Goal: Task Accomplishment & Management: Manage account settings

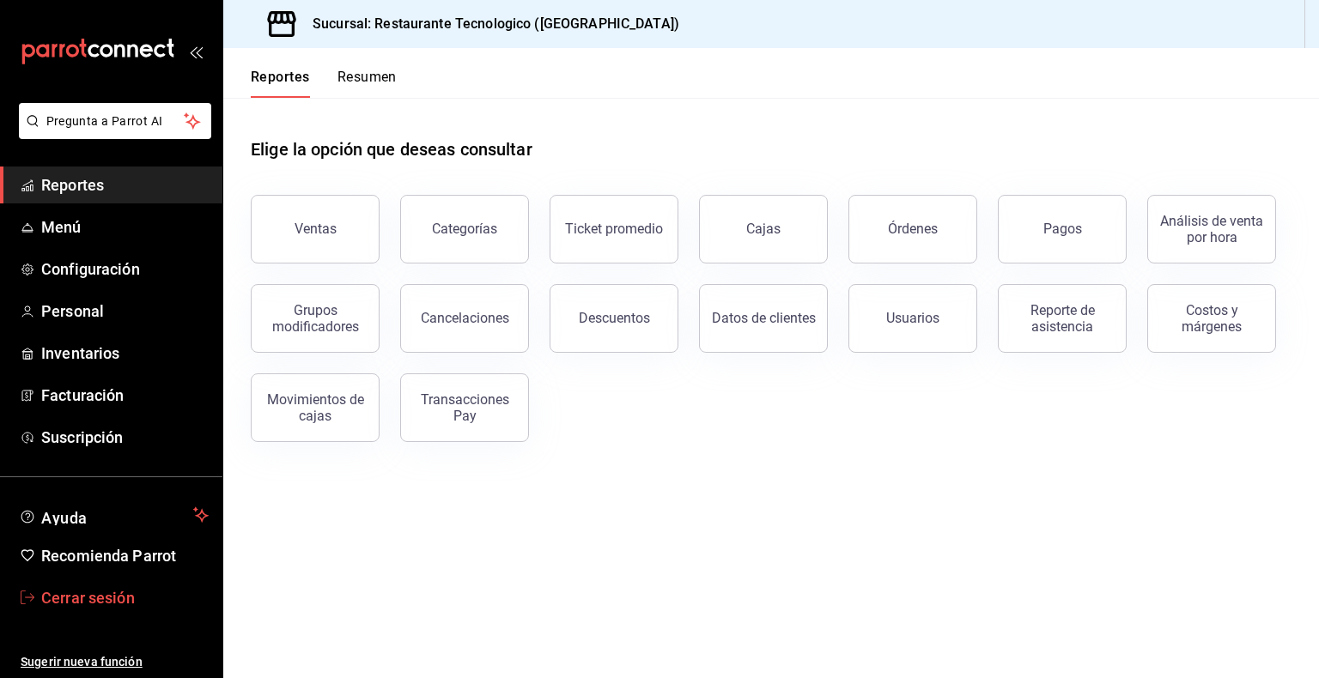
click at [106, 589] on span "Cerrar sesión" at bounding box center [124, 598] width 167 height 23
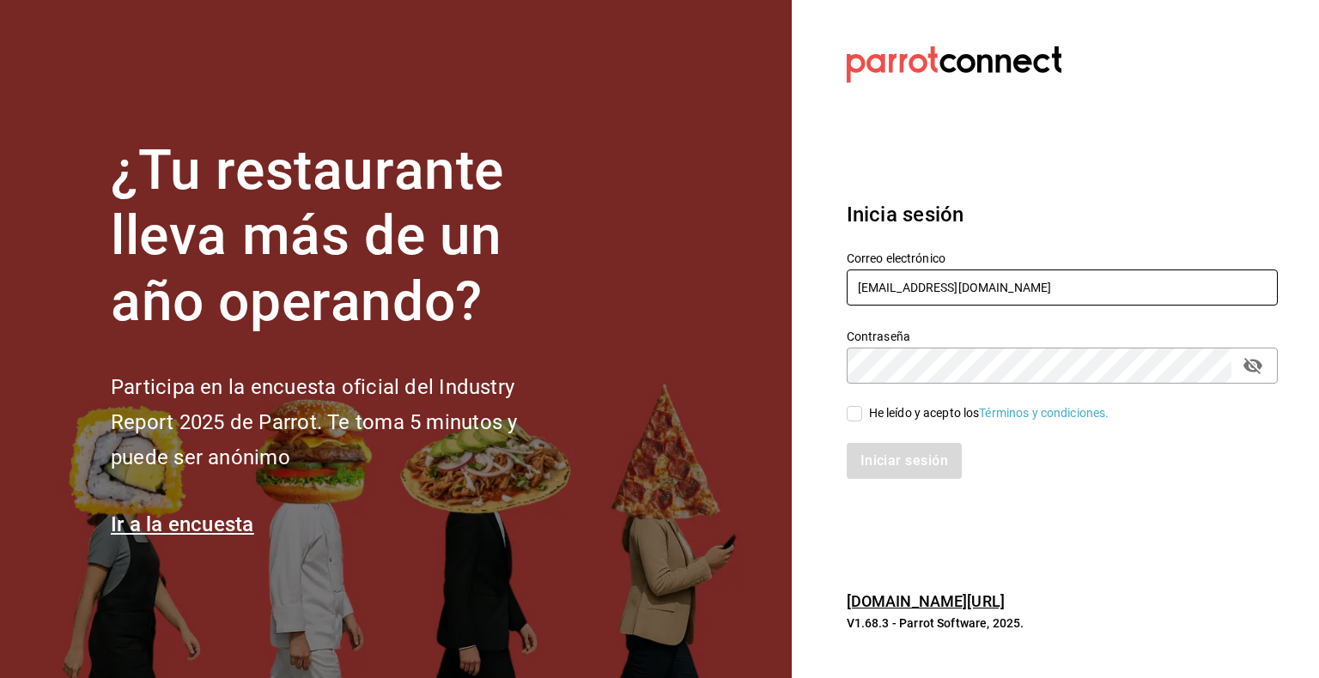
click at [1000, 271] on input "[EMAIL_ADDRESS][DOMAIN_NAME]" at bounding box center [1062, 288] width 431 height 36
paste input "[PERSON_NAME]"
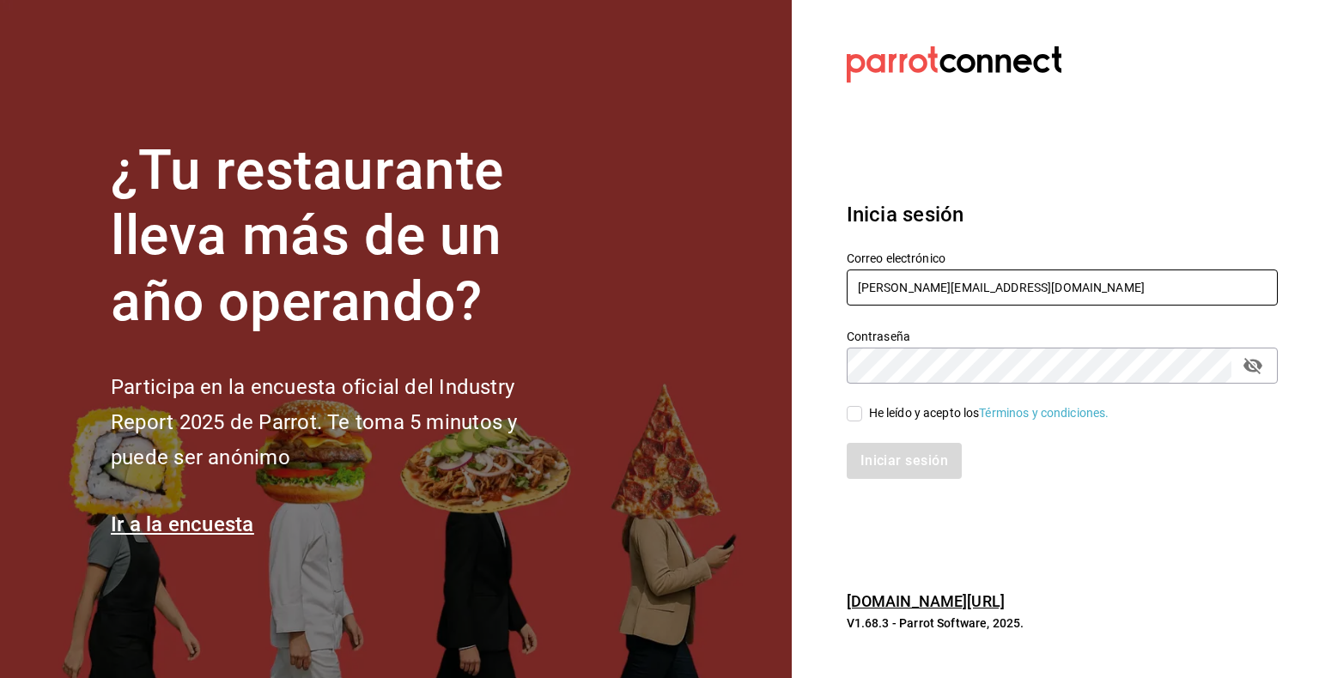
type input "[PERSON_NAME][EMAIL_ADDRESS][DOMAIN_NAME]"
click at [903, 417] on div "He leído y acepto los Términos y condiciones." at bounding box center [989, 413] width 240 height 18
click at [862, 417] on input "He leído y acepto los Términos y condiciones." at bounding box center [854, 413] width 15 height 15
checkbox input "true"
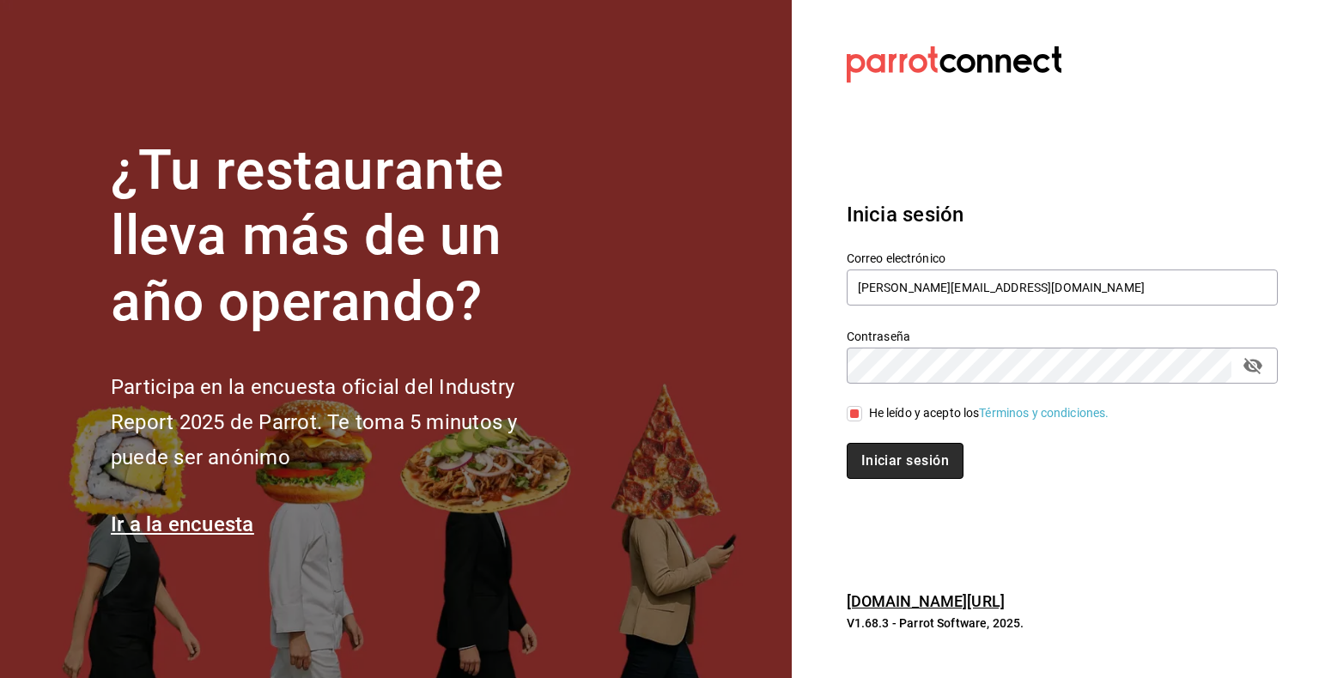
click at [920, 444] on button "Iniciar sesión" at bounding box center [905, 461] width 117 height 36
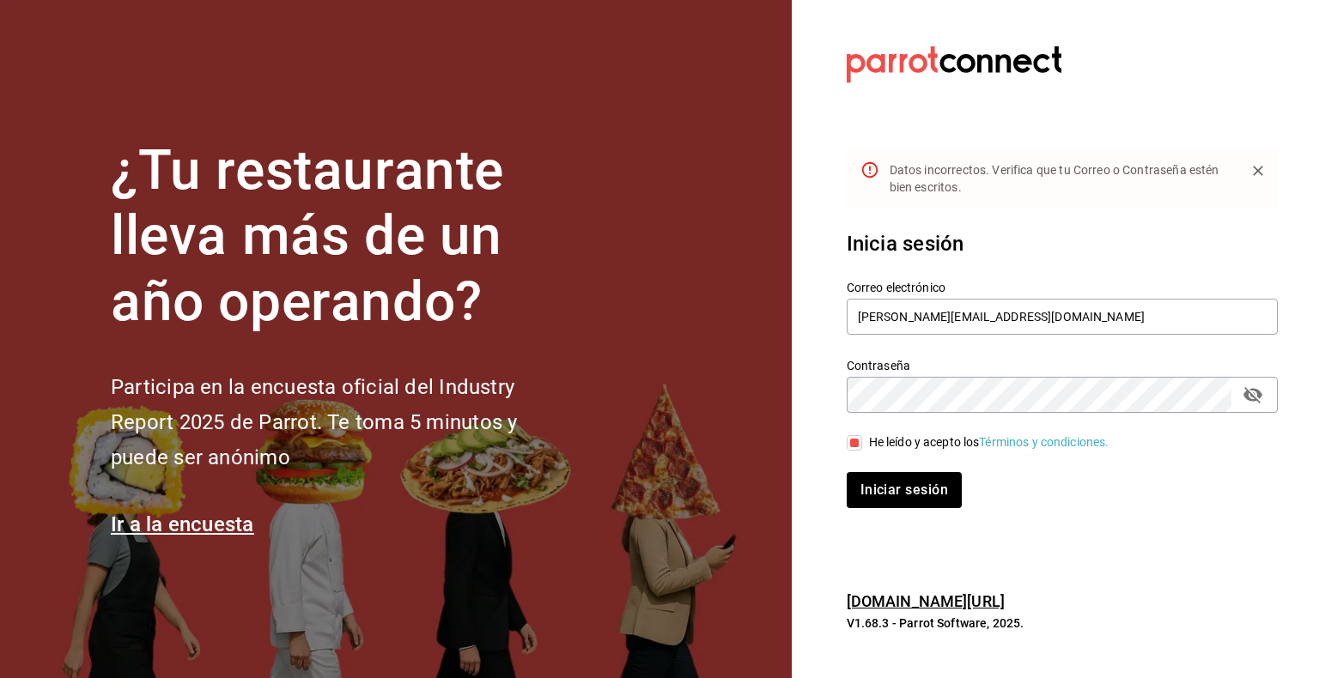
click at [1250, 406] on button "passwordField" at bounding box center [1252, 394] width 29 height 29
click at [1072, 321] on input "[PERSON_NAME][EMAIL_ADDRESS][DOMAIN_NAME]" at bounding box center [1062, 317] width 431 height 36
click at [721, 398] on div "¿Tu restaurante lleva más de un año operando? Participa en la encuesta oficial …" at bounding box center [659, 339] width 1319 height 678
click at [918, 493] on button "Iniciar sesión" at bounding box center [905, 490] width 117 height 36
click at [999, 311] on input "[PERSON_NAME][EMAIL_ADDRESS][DOMAIN_NAME]" at bounding box center [1062, 317] width 431 height 36
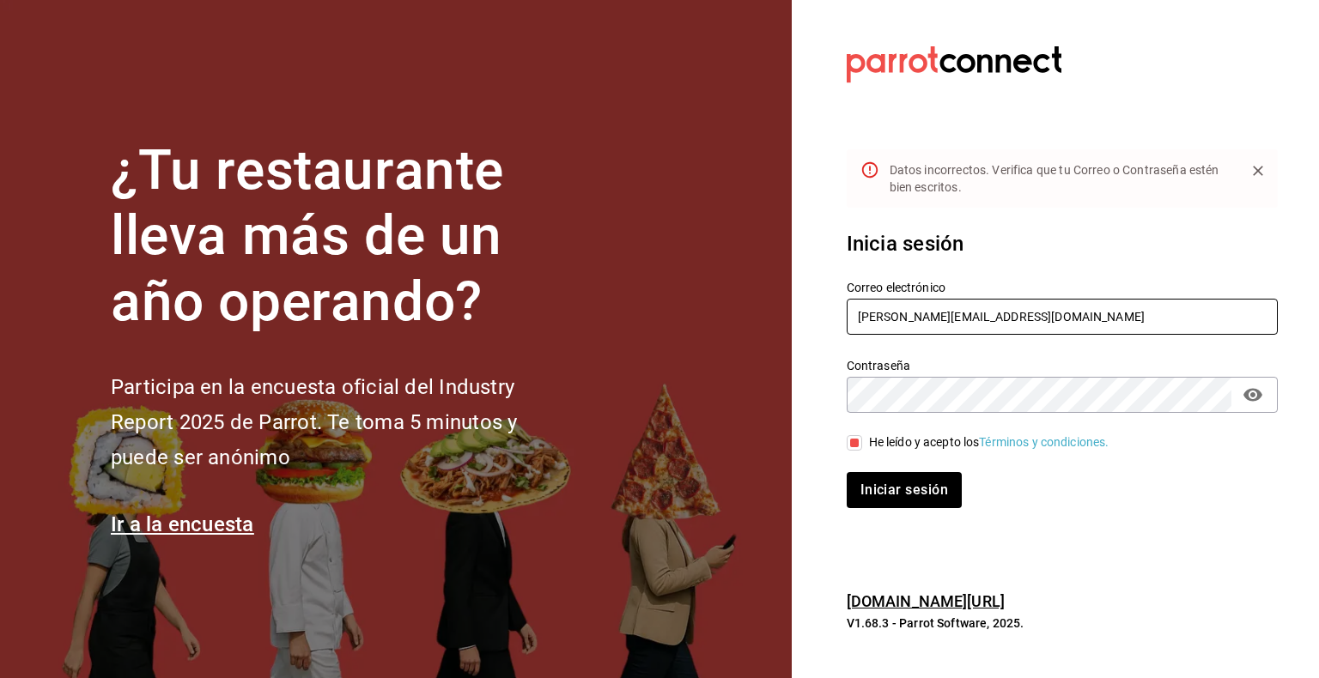
click at [999, 311] on input "[PERSON_NAME][EMAIL_ADDRESS][DOMAIN_NAME]" at bounding box center [1062, 317] width 431 height 36
paste input "[GEOGRAPHIC_DATA]"
click at [911, 503] on button "Iniciar sesión" at bounding box center [905, 490] width 117 height 36
click at [945, 324] on input "[PERSON_NAME][EMAIL_ADDRESS][DOMAIN_NAME]" at bounding box center [1062, 317] width 431 height 36
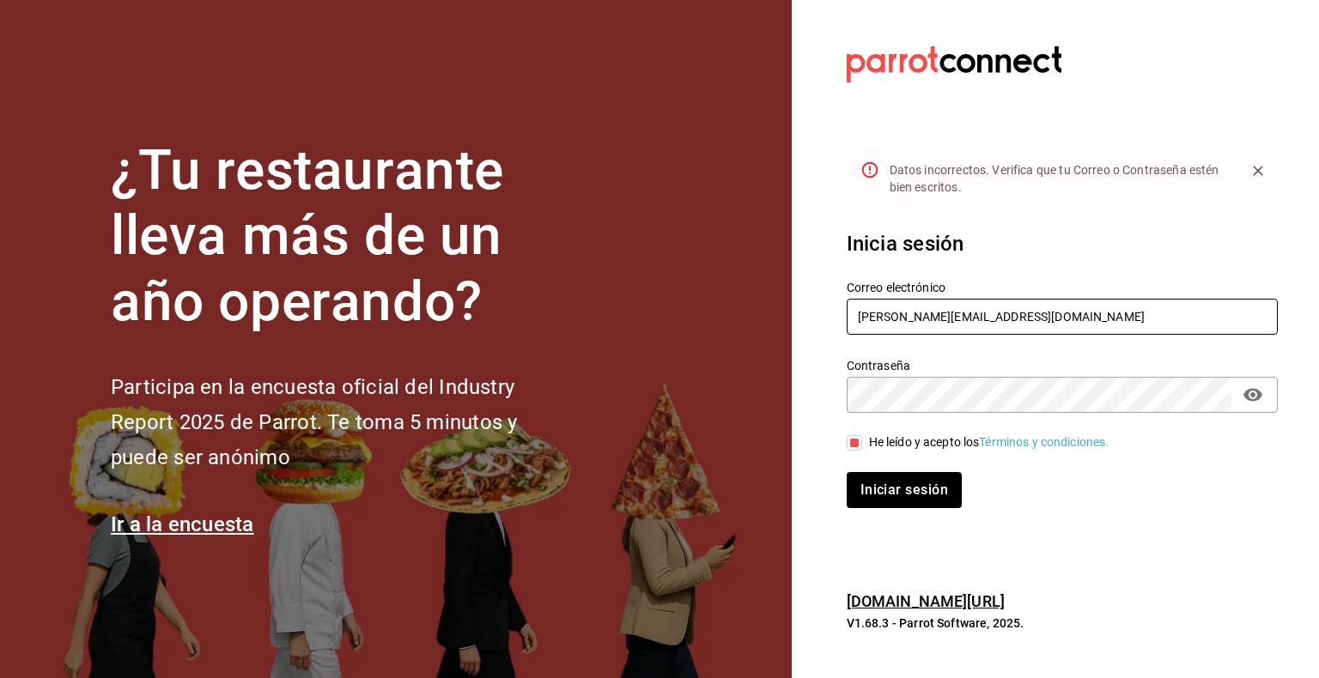
click at [945, 324] on input "[PERSON_NAME][EMAIL_ADDRESS][DOMAIN_NAME]" at bounding box center [1062, 317] width 431 height 36
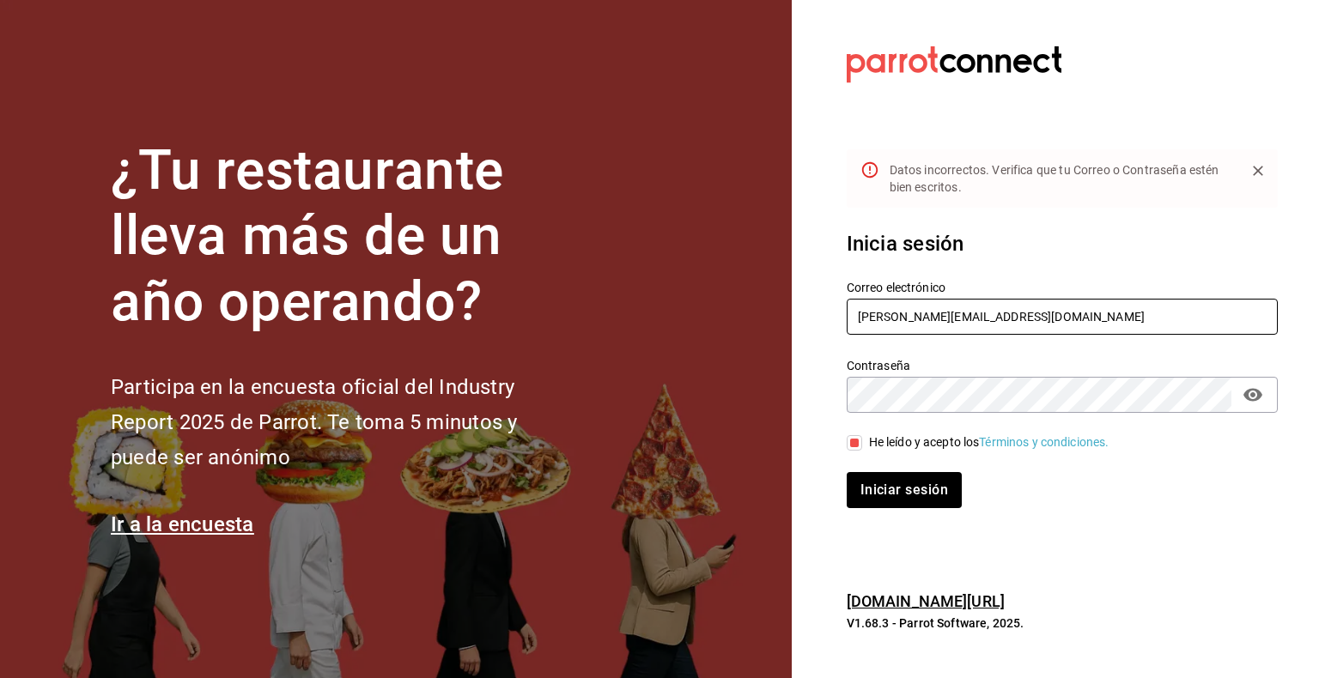
paste input "chazzo@cdjuarez"
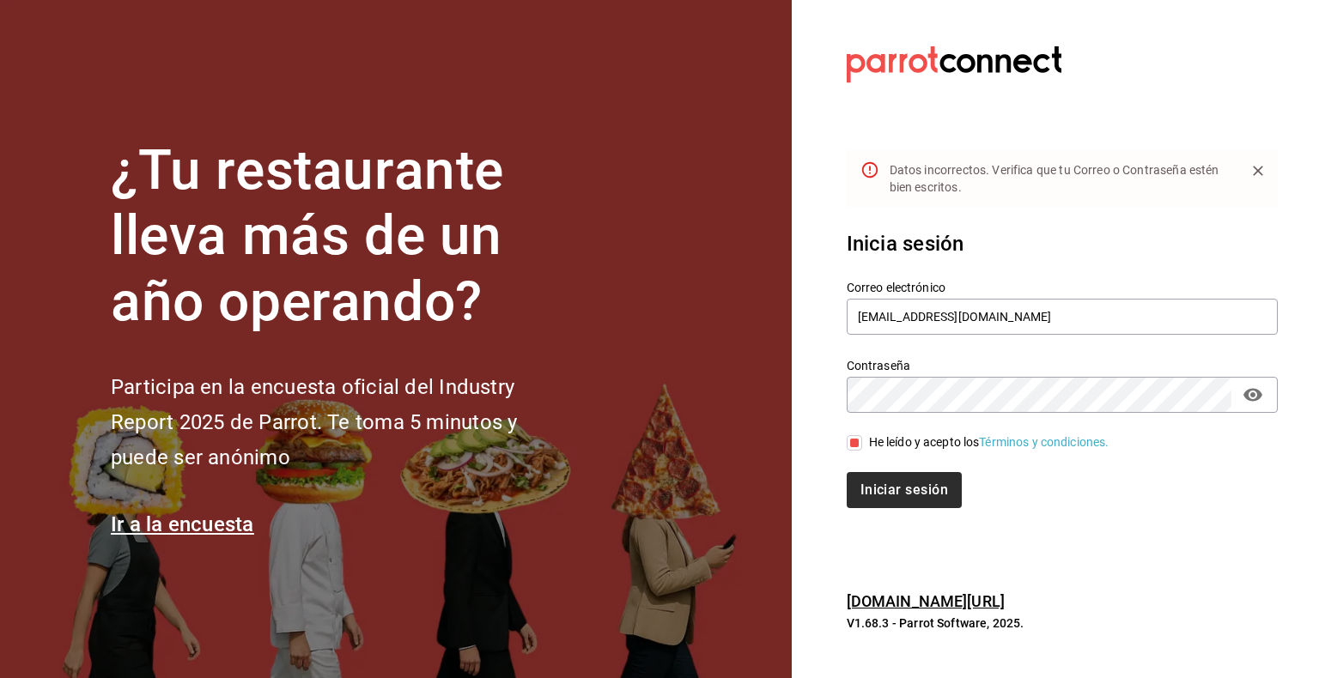
type input "[EMAIL_ADDRESS][DOMAIN_NAME]"
click at [907, 490] on button "Iniciar sesión" at bounding box center [905, 490] width 117 height 36
